Goal: Task Accomplishment & Management: Manage account settings

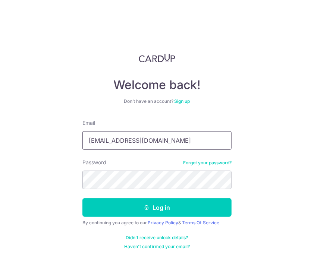
click at [145, 143] on input "[EMAIL_ADDRESS][DOMAIN_NAME]" at bounding box center [156, 140] width 149 height 19
type input "[PERSON_NAME][EMAIL_ADDRESS][DOMAIN_NAME]"
click at [135, 220] on div "By continuing you agree to our Privacy Policy & Terms Of Service" at bounding box center [156, 223] width 149 height 6
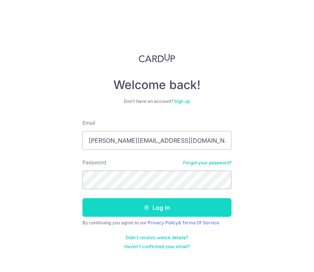
click at [142, 208] on button "Log in" at bounding box center [156, 207] width 149 height 19
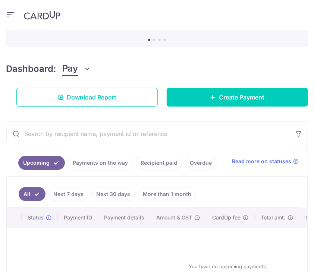
scroll to position [131, 0]
